Goal: Information Seeking & Learning: Learn about a topic

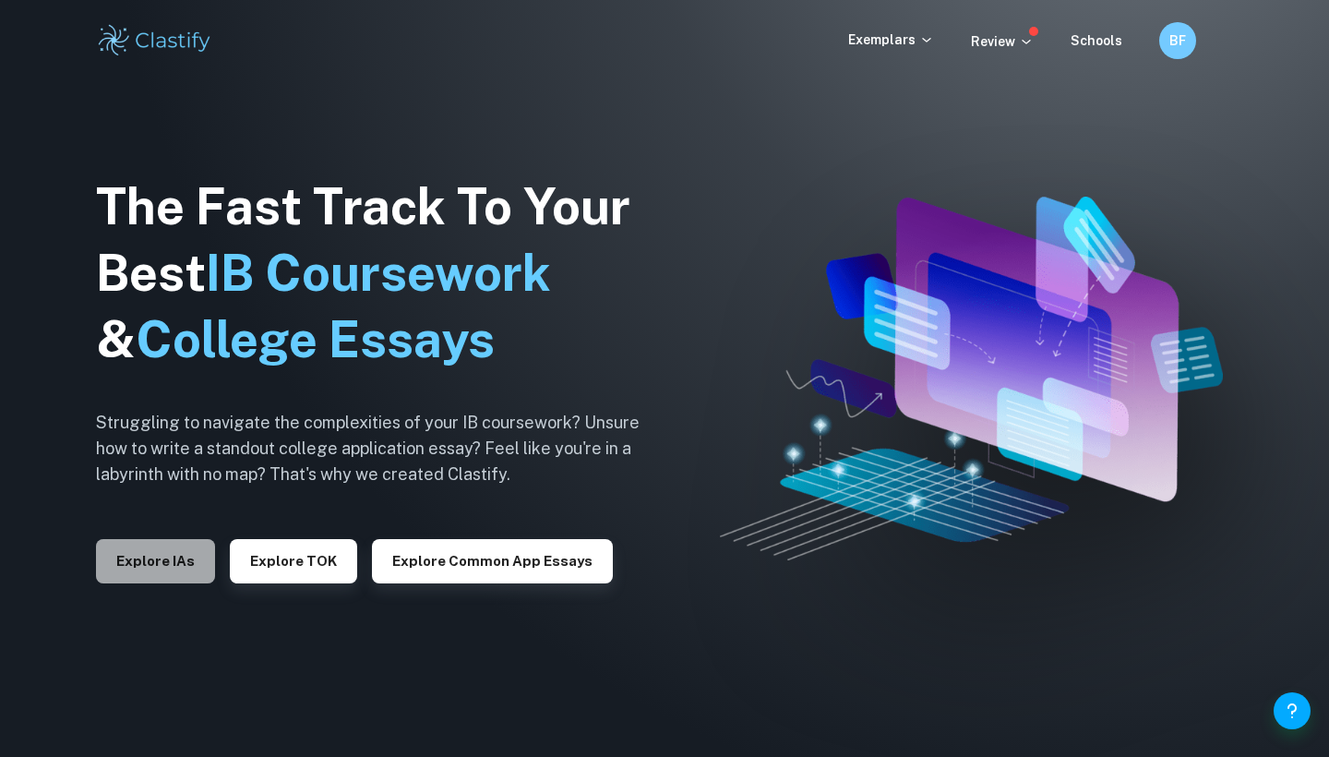
click at [185, 564] on button "Explore IAs" at bounding box center [155, 561] width 119 height 44
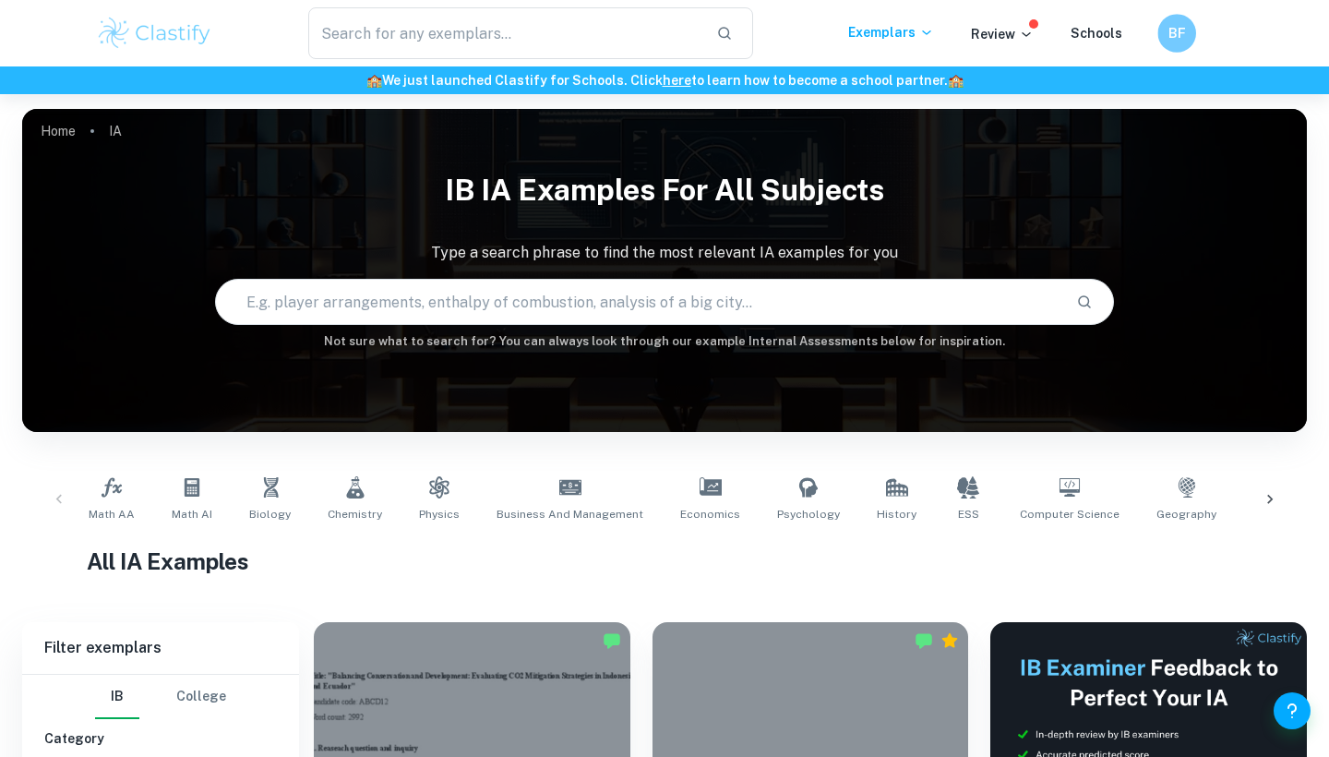
click at [1165, 25] on div "BF" at bounding box center [1176, 33] width 39 height 39
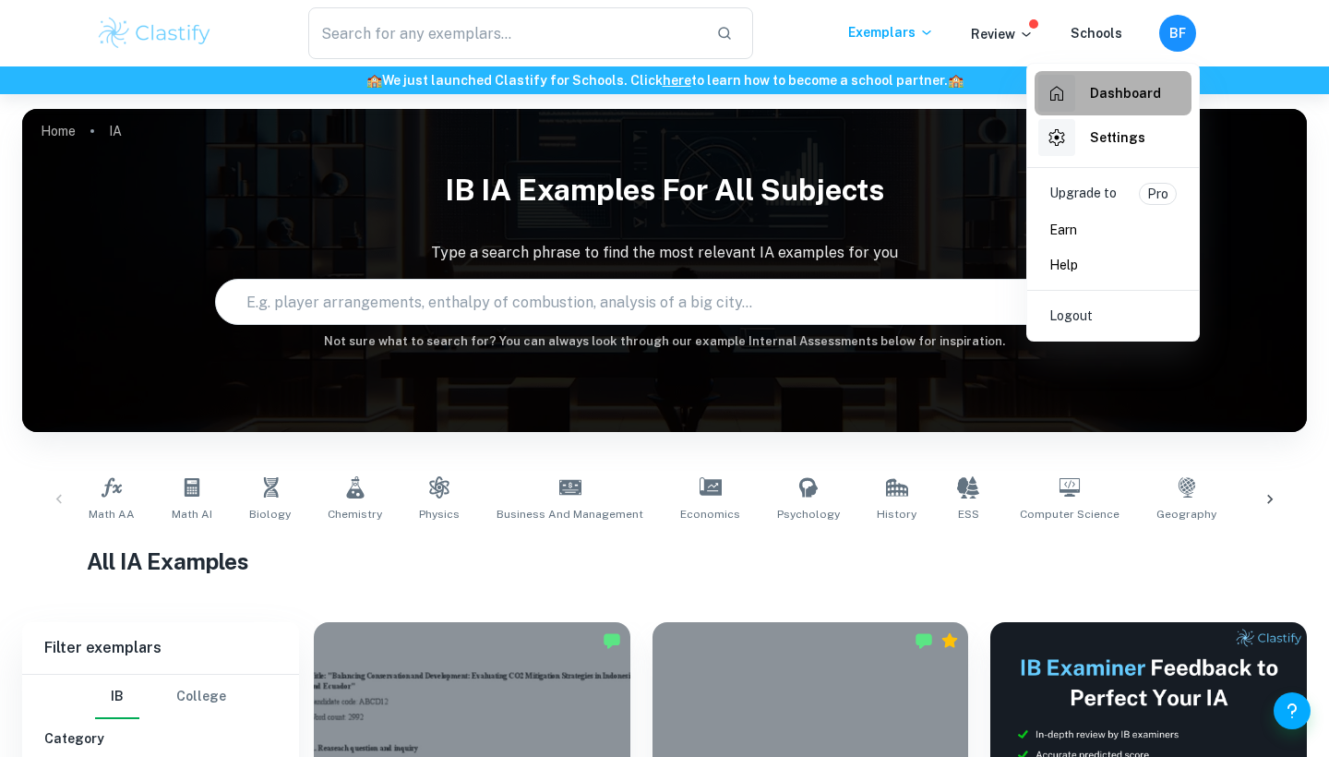
click at [1111, 101] on h6 "Dashboard" at bounding box center [1125, 93] width 71 height 20
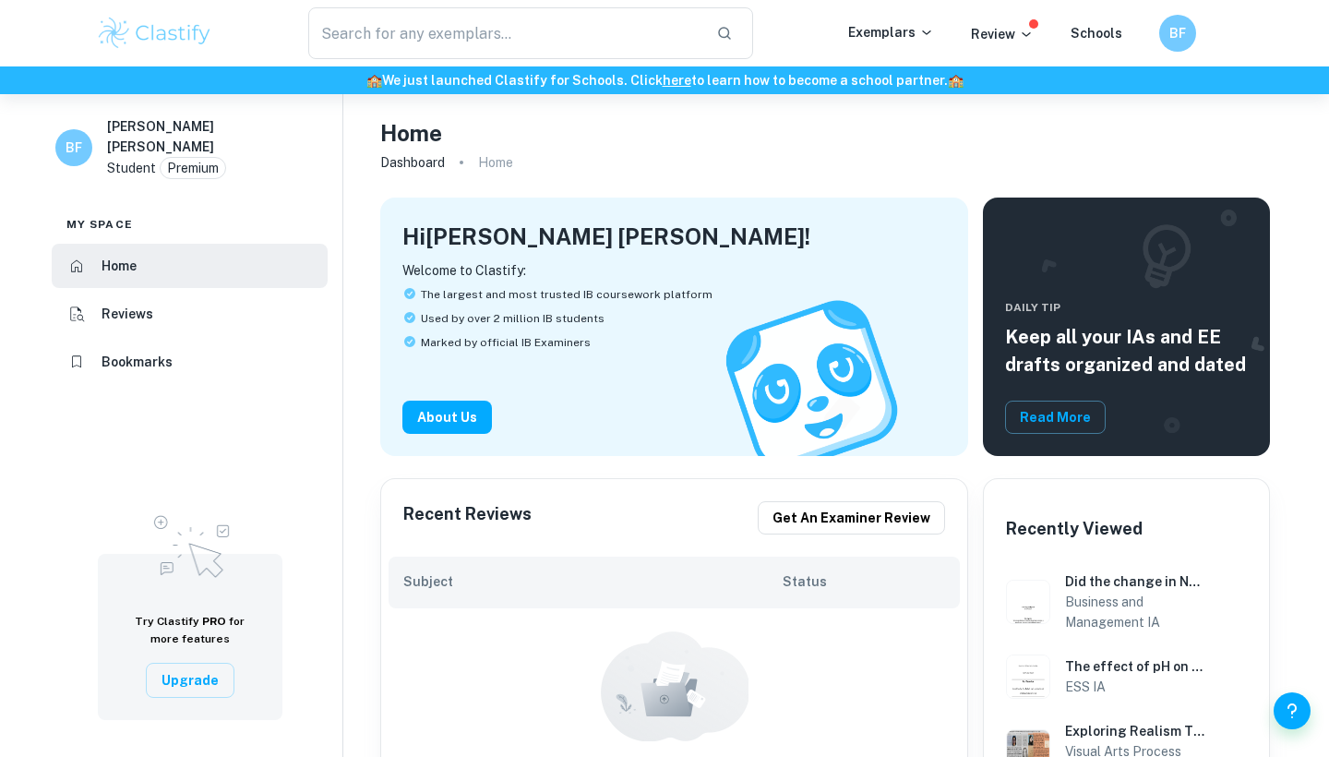
click at [121, 350] on li "Bookmarks" at bounding box center [190, 362] width 276 height 44
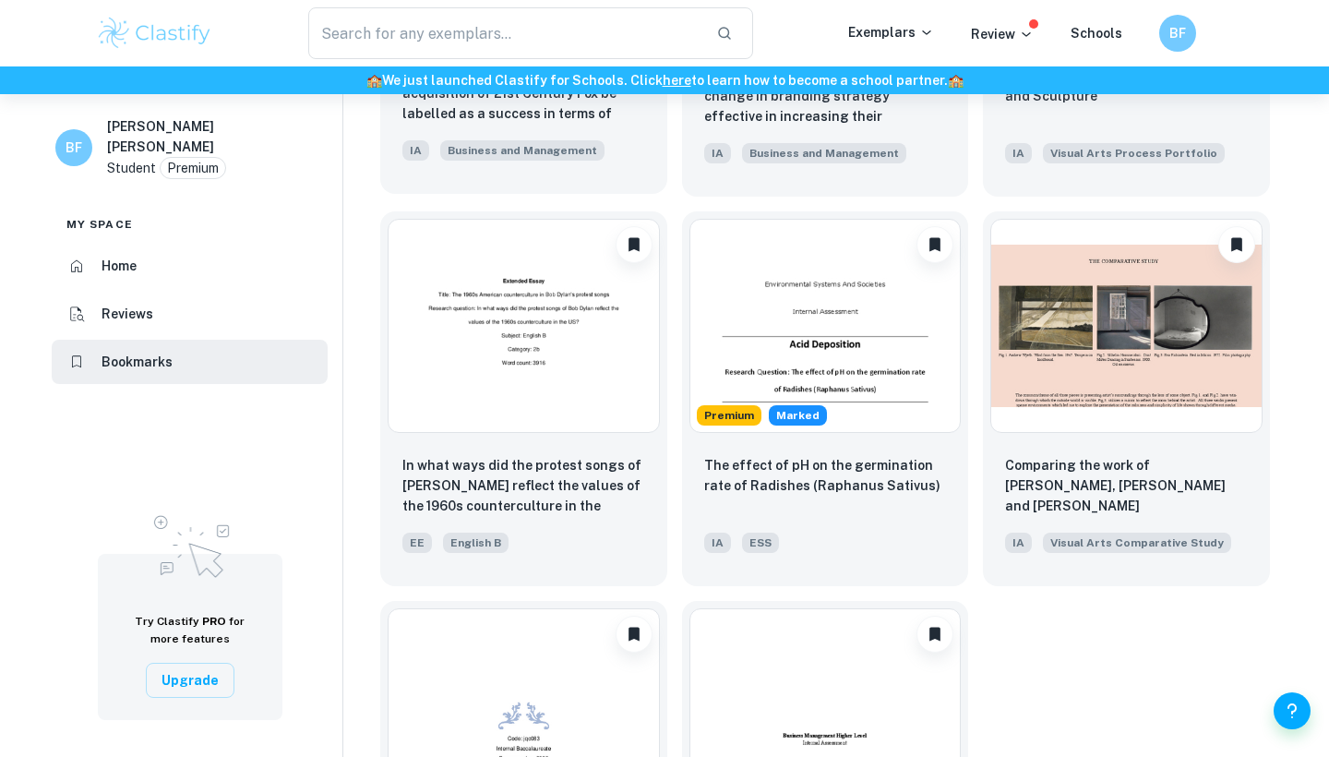
scroll to position [1156, 0]
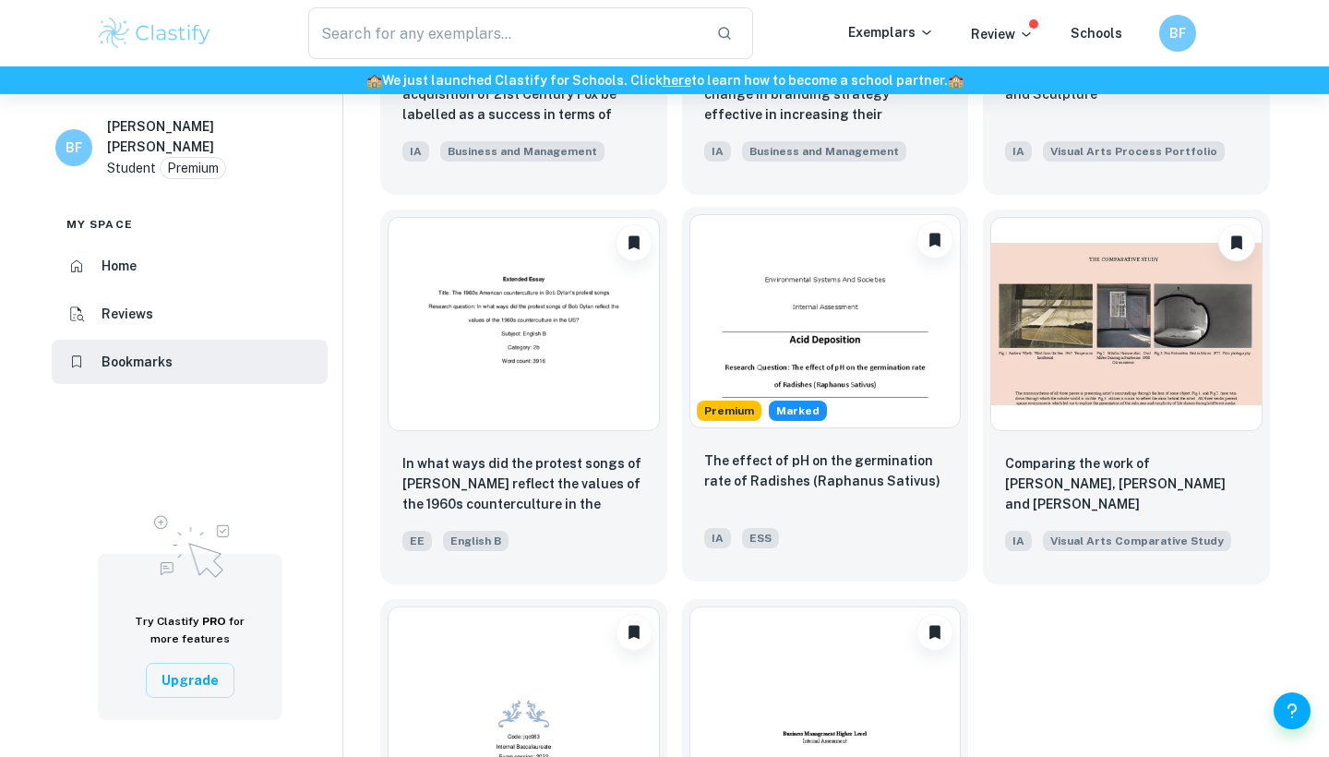
click at [807, 324] on img at bounding box center [825, 321] width 272 height 214
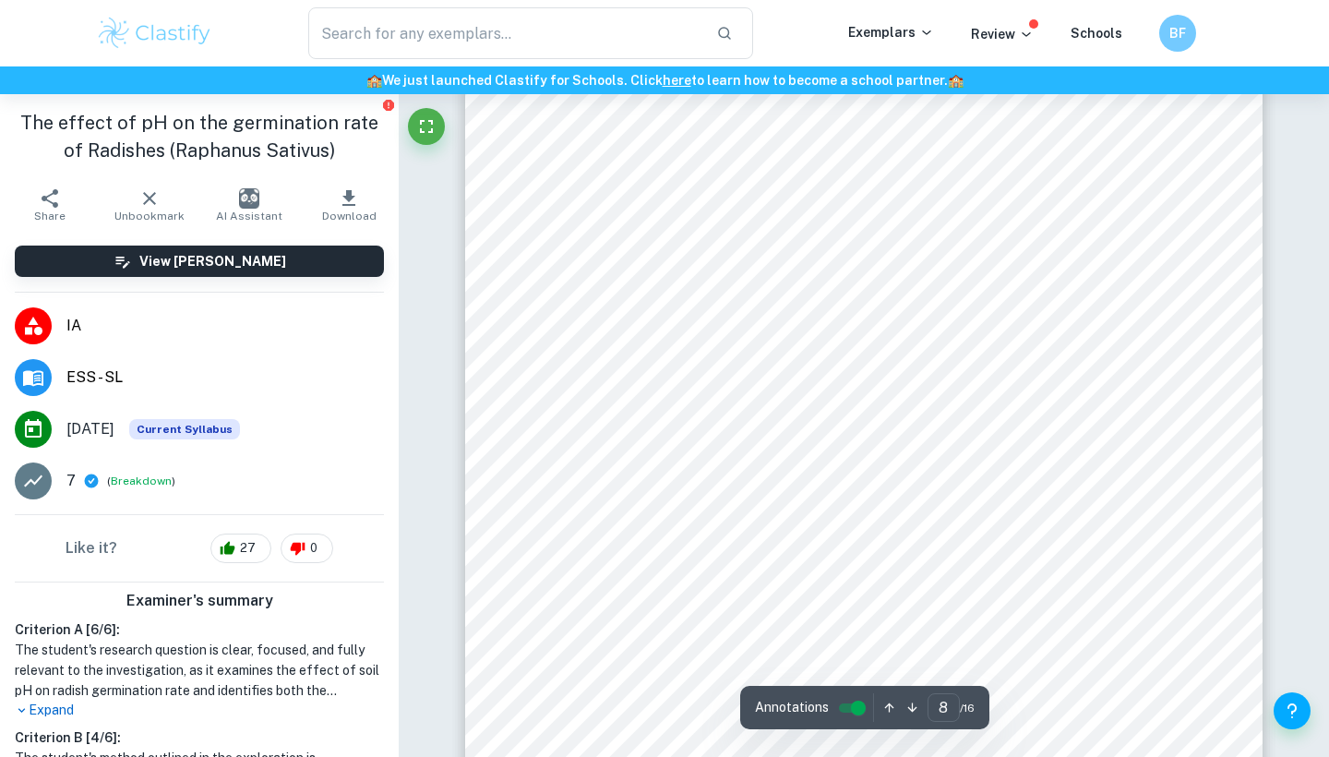
scroll to position [8545, 0]
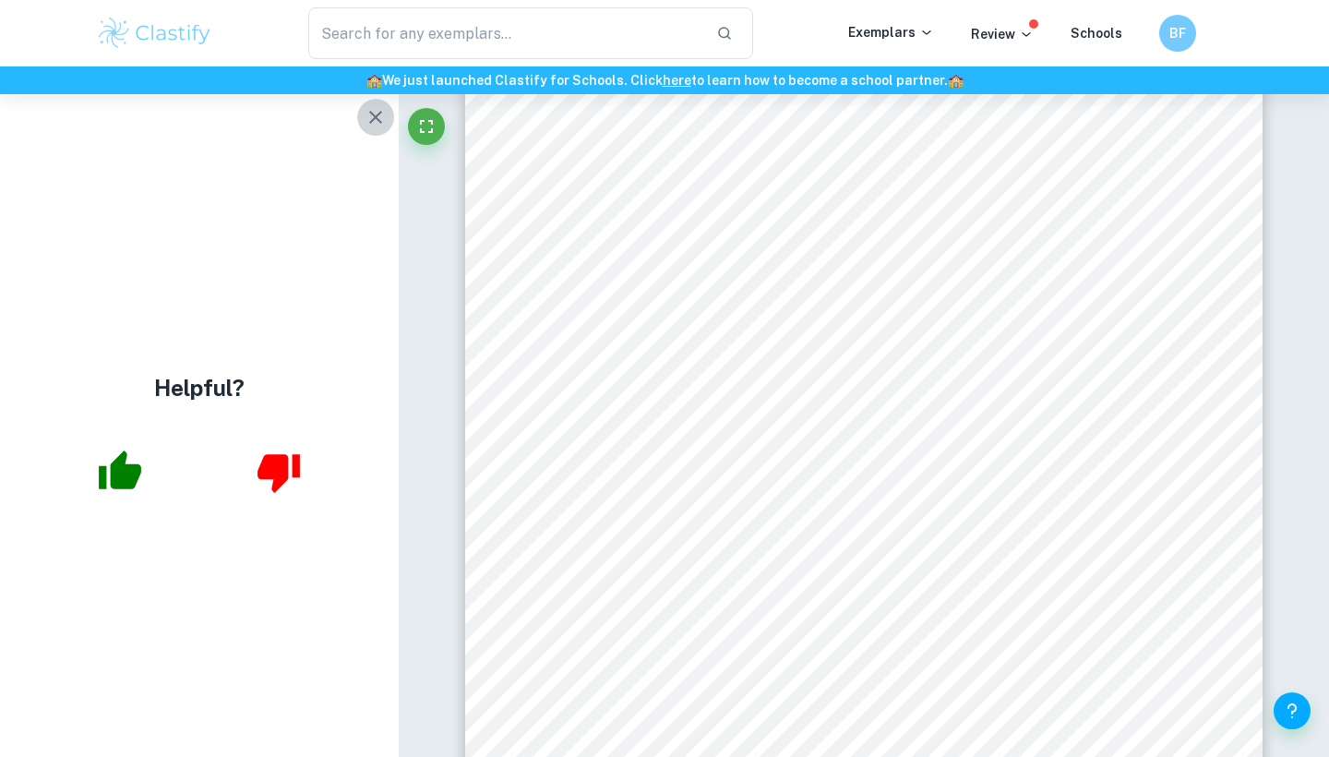
click at [374, 114] on icon "button" at bounding box center [375, 117] width 13 height 13
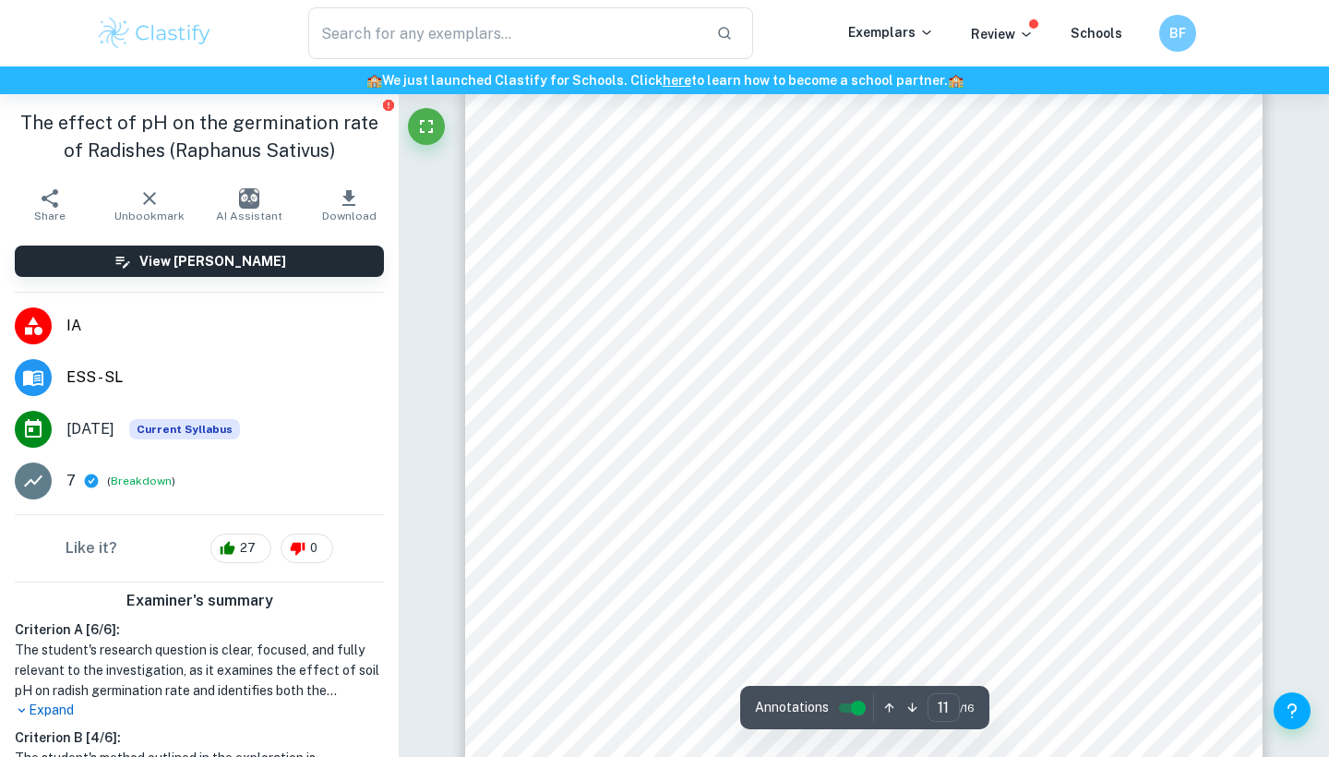
scroll to position [11789, 0]
drag, startPoint x: 557, startPoint y: 176, endPoint x: 547, endPoint y: 166, distance: 14.4
click at [547, 166] on div "11 5. Conclusion The above analysis aligns with the original hypothesis to an e…" at bounding box center [863, 378] width 797 height 1128
drag, startPoint x: 878, startPoint y: 178, endPoint x: 560, endPoint y: 176, distance: 317.5
click at [560, 176] on div "11 5. Conclusion The above analysis aligns with the original hypothesis to an e…" at bounding box center [863, 378] width 797 height 1128
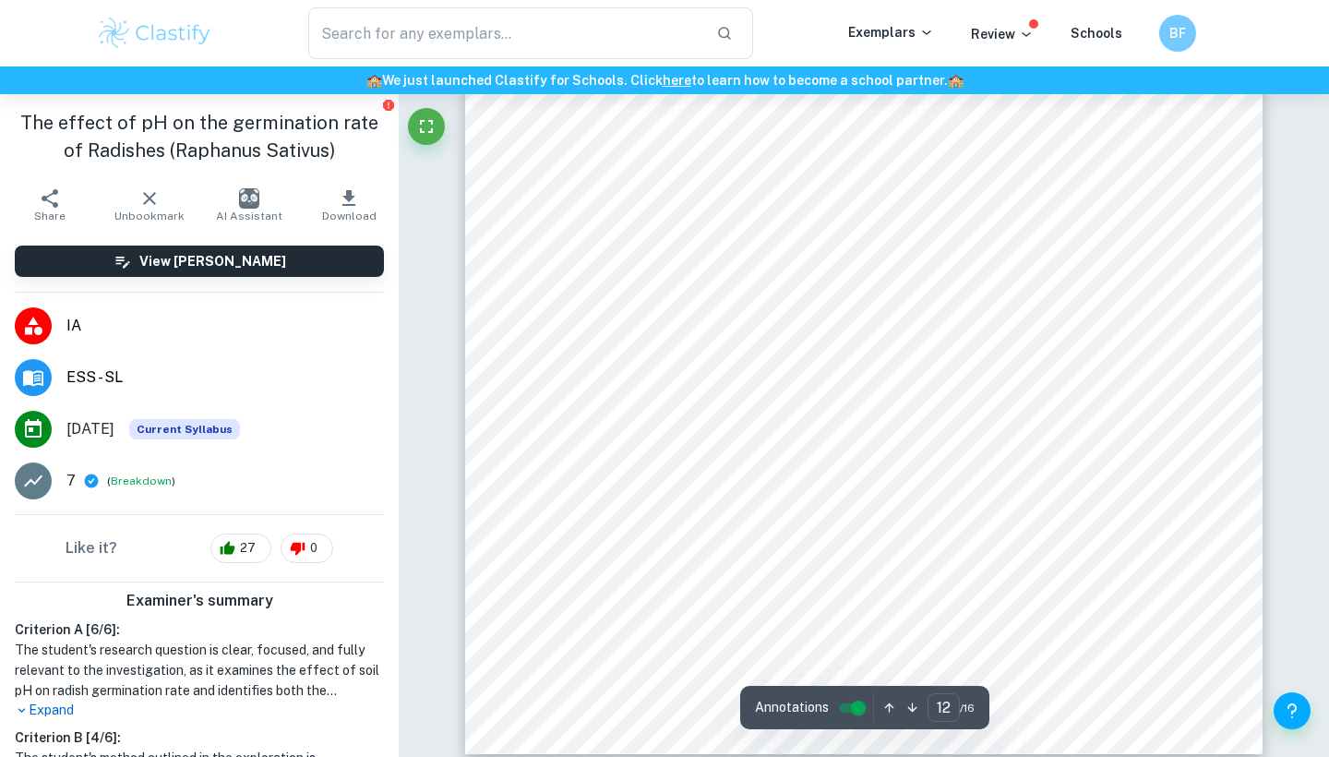
scroll to position [13141, 0]
type input "12"
